Goal: Task Accomplishment & Management: Manage account settings

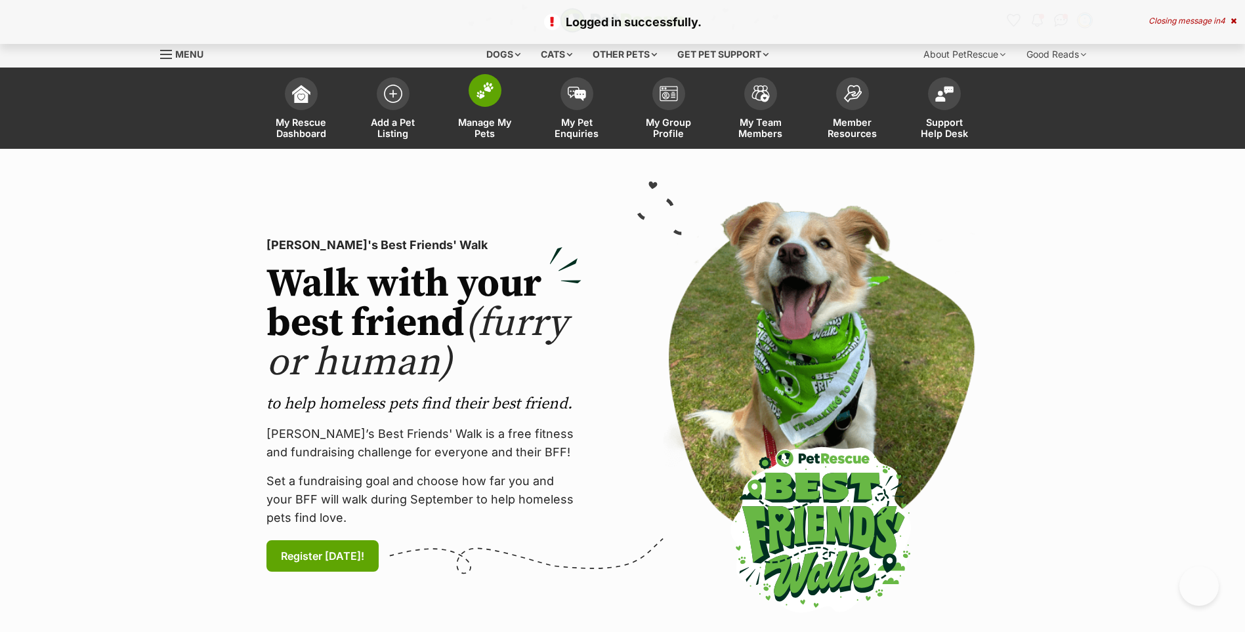
click at [468, 96] on link "Manage My Pets" at bounding box center [485, 110] width 92 height 78
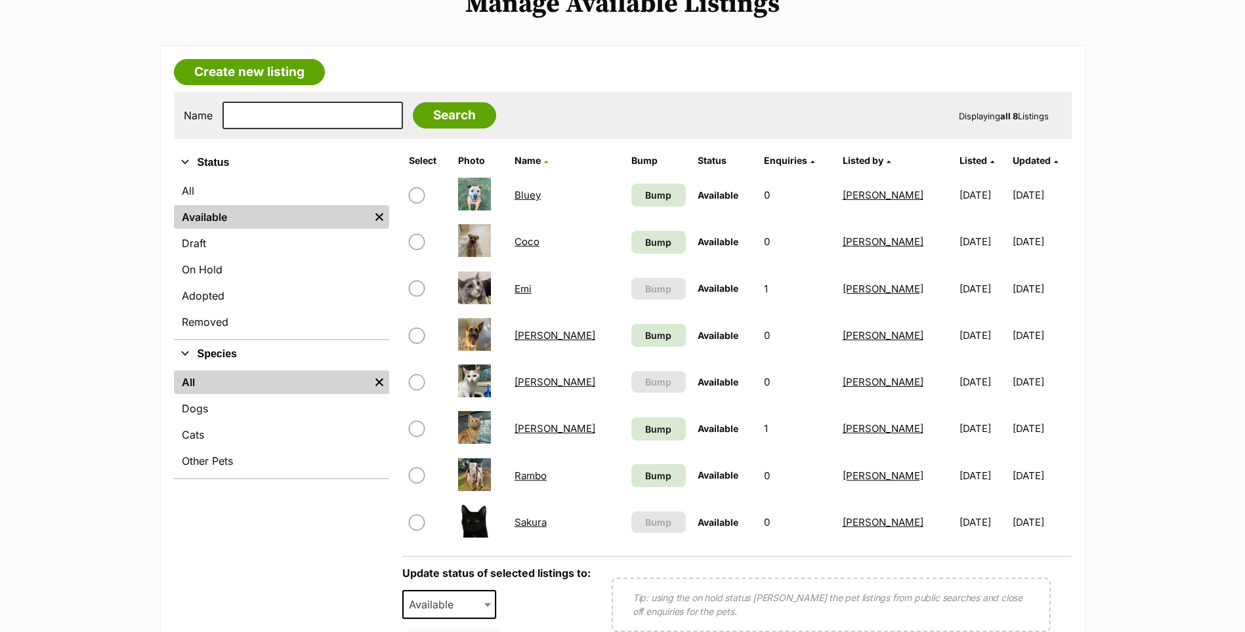
scroll to position [197, 0]
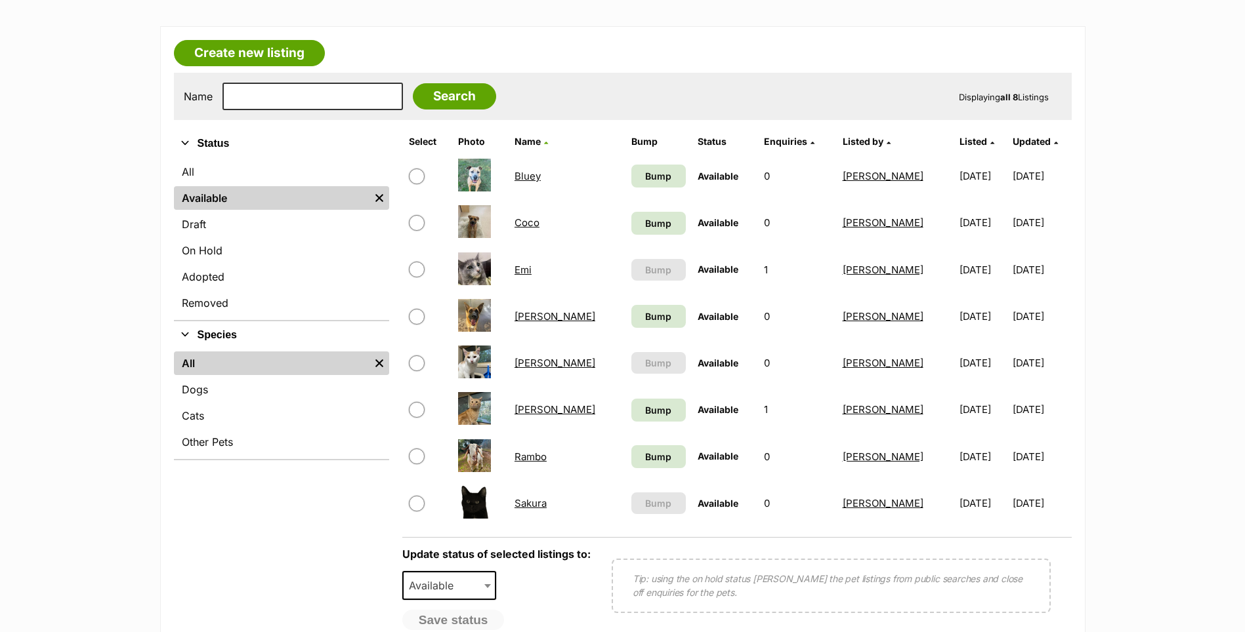
click at [420, 504] on input "checkbox" at bounding box center [417, 504] width 16 height 16
checkbox input "true"
click at [415, 367] on input "checkbox" at bounding box center [417, 364] width 16 height 16
checkbox input "true"
click at [459, 580] on span "Available" at bounding box center [434, 586] width 63 height 18
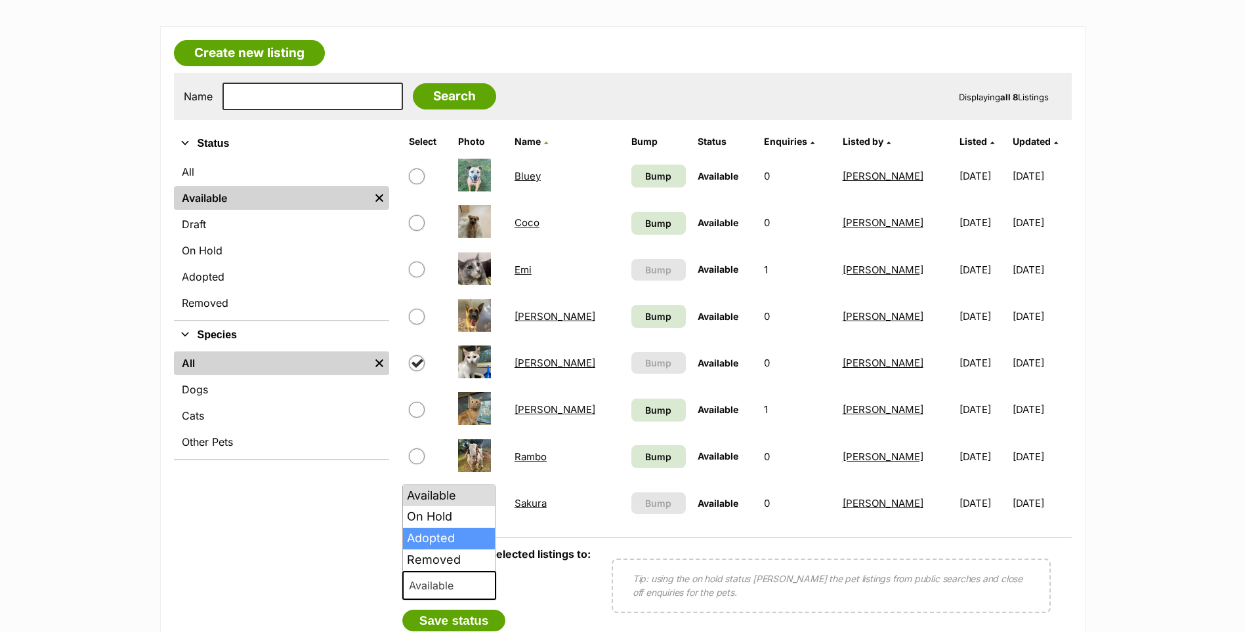
select select "rehomed"
click at [465, 626] on button "Save status" at bounding box center [454, 621] width 104 height 22
